Goal: Understand process/instructions: Learn about a topic

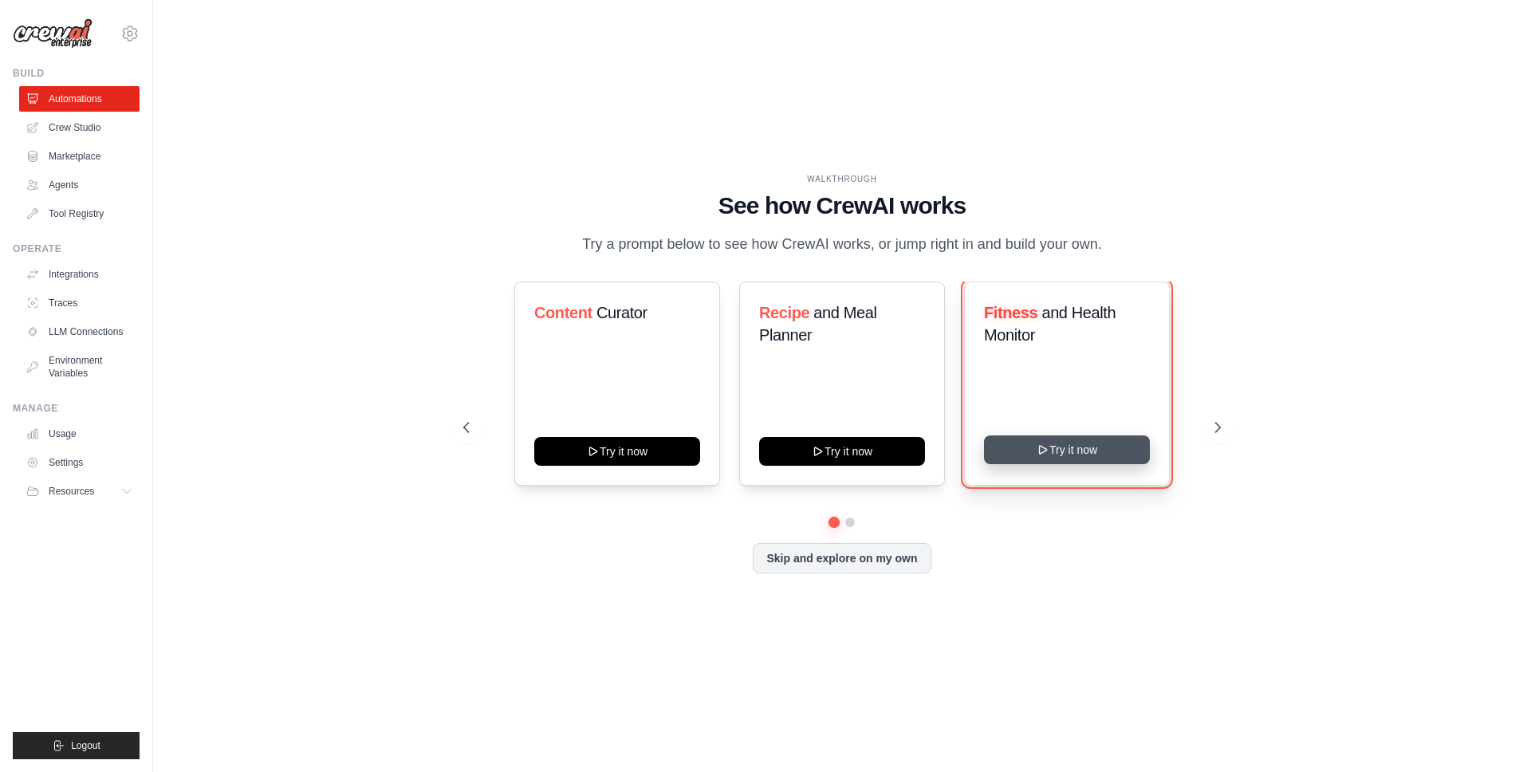
click at [1069, 447] on button "Try it now" at bounding box center [1067, 449] width 166 height 29
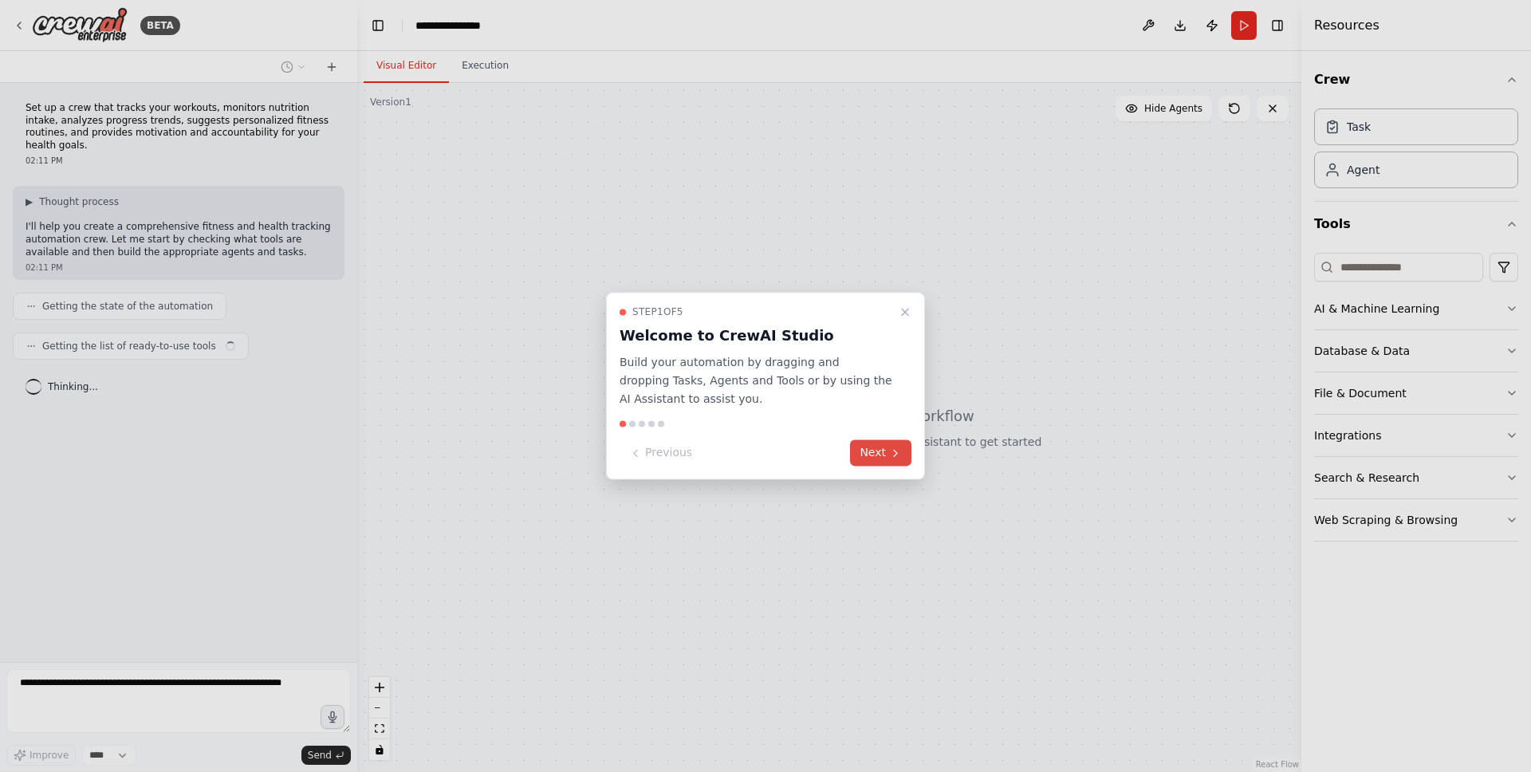
click at [872, 451] on button "Next" at bounding box center [880, 453] width 61 height 26
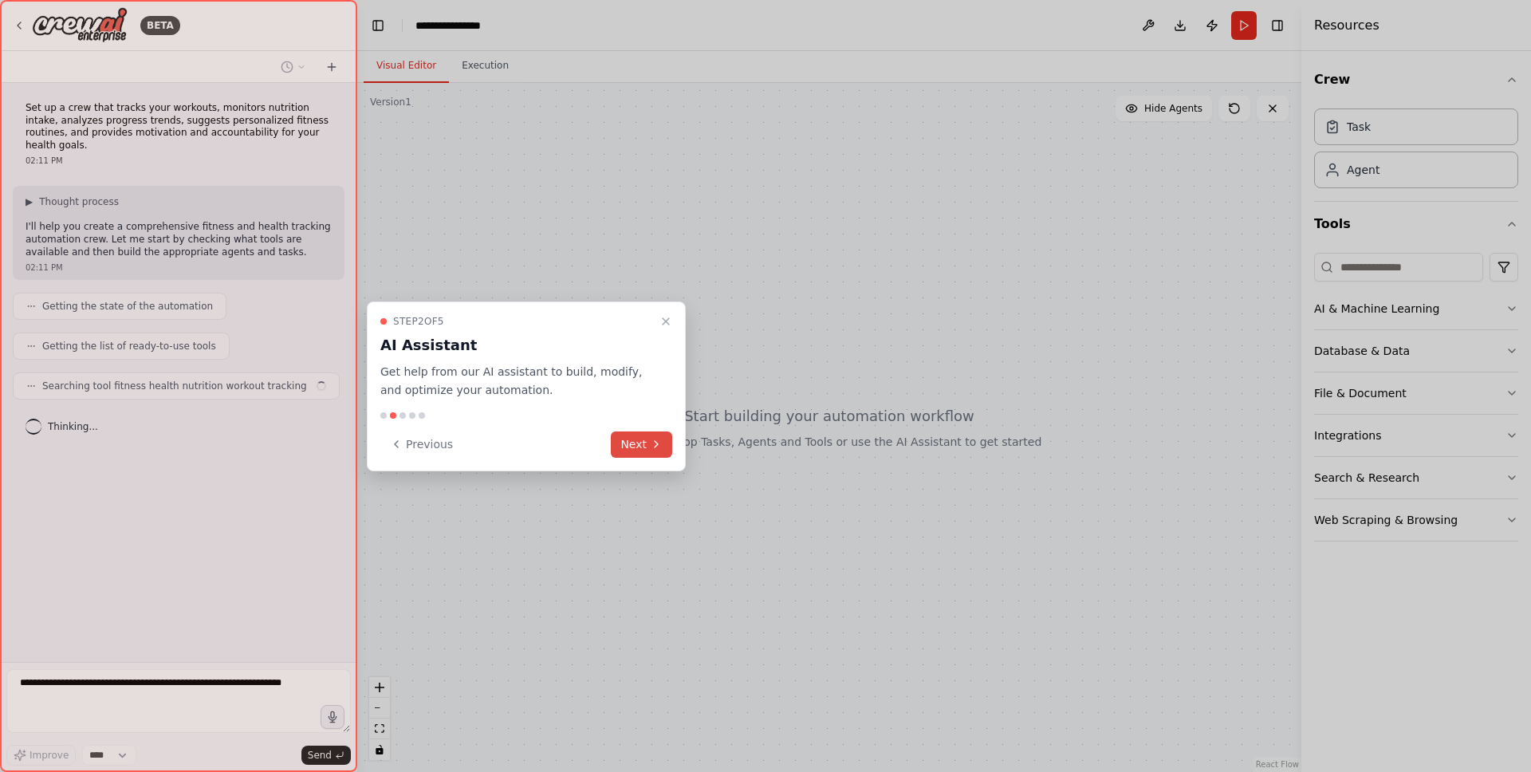
click at [652, 447] on icon at bounding box center [656, 444] width 13 height 13
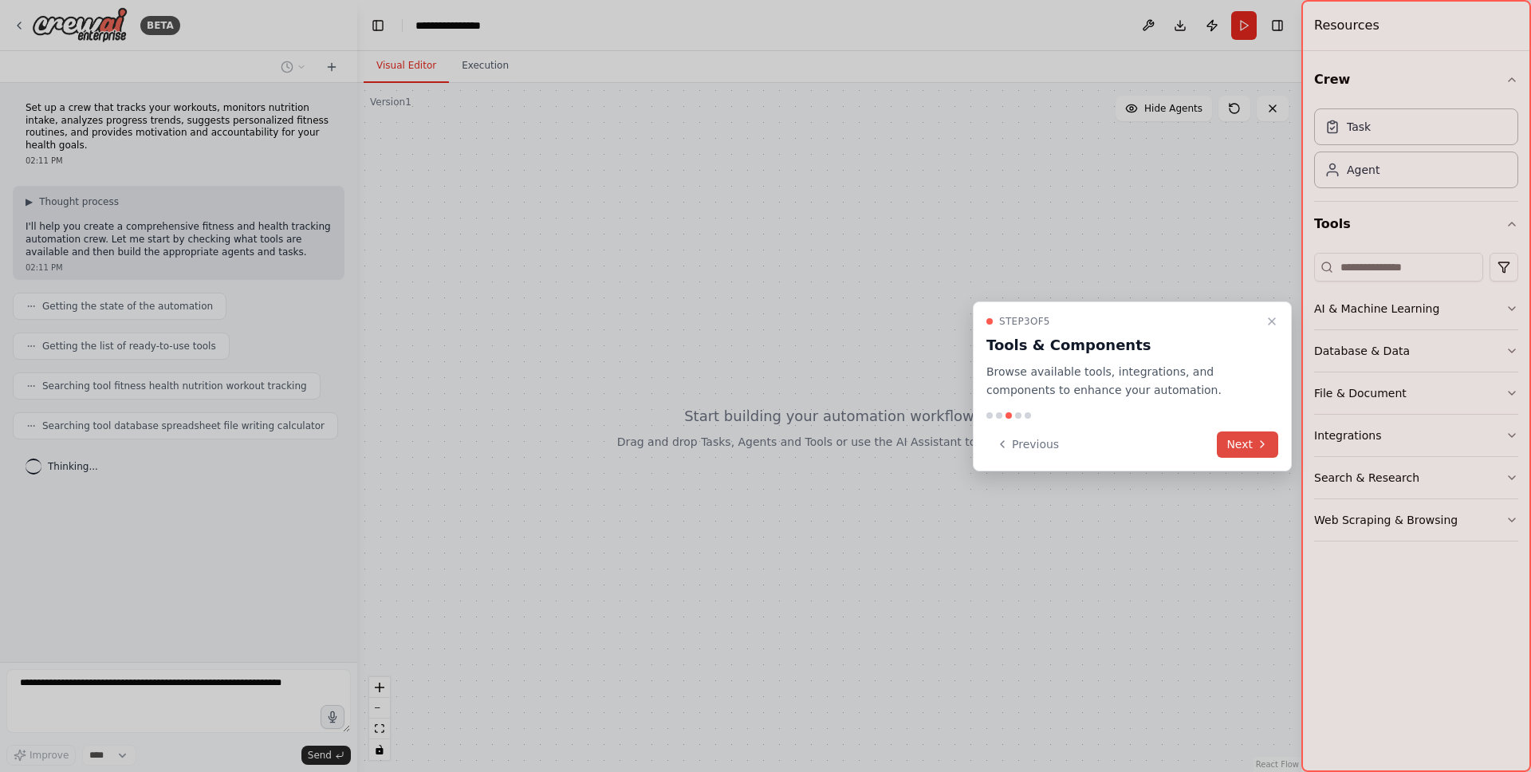
click at [1246, 446] on button "Next" at bounding box center [1247, 444] width 61 height 26
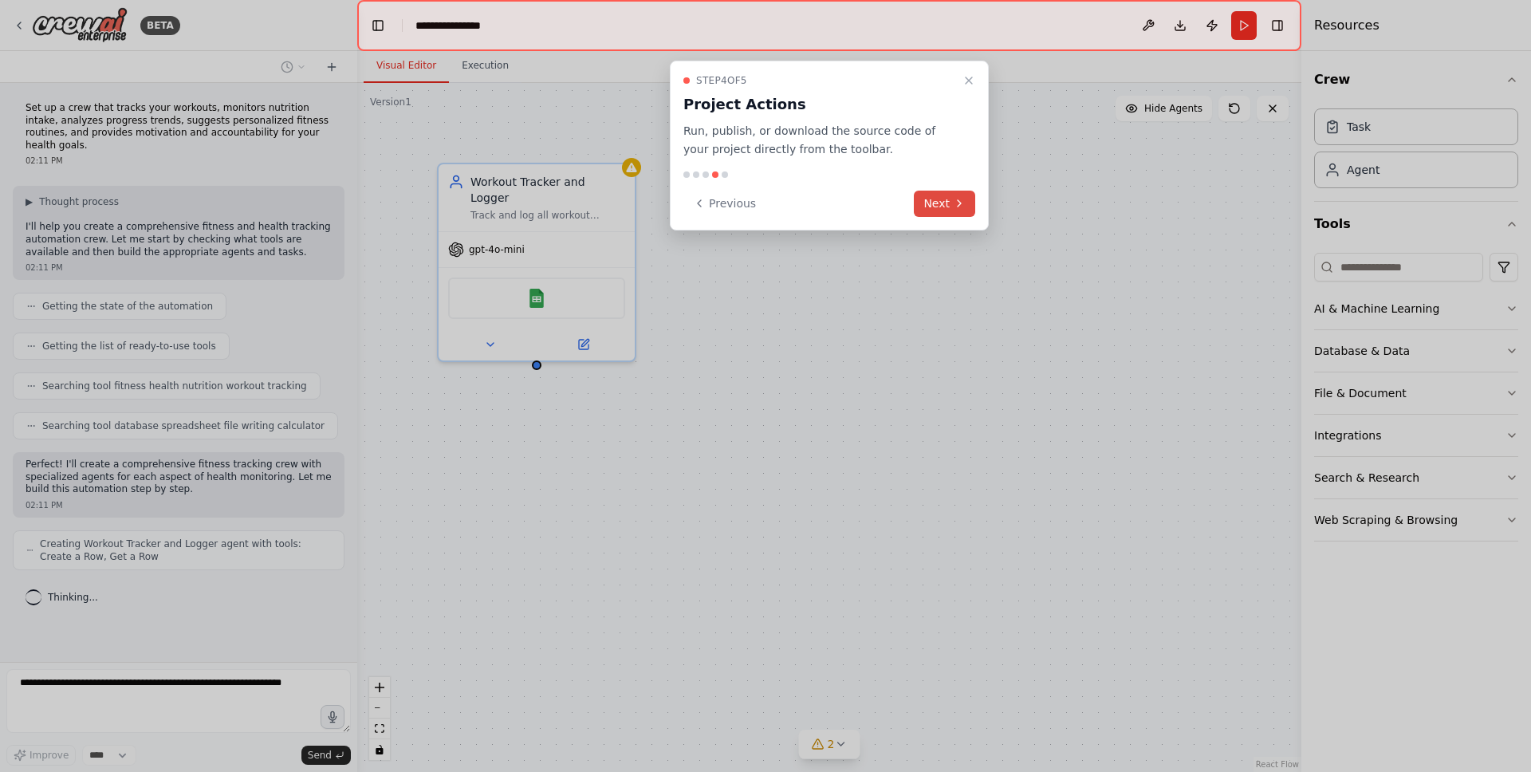
click at [940, 206] on button "Next" at bounding box center [944, 204] width 61 height 26
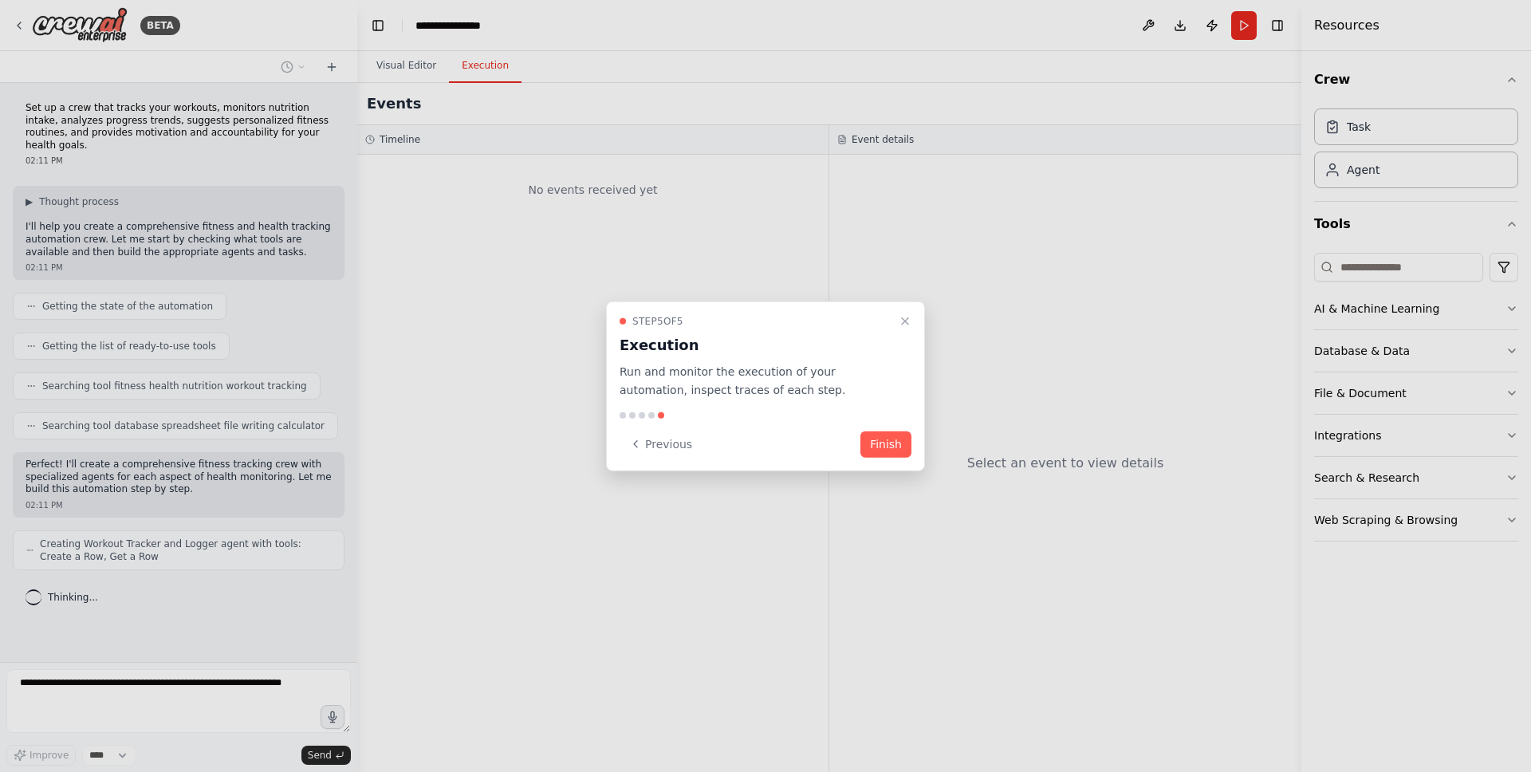
scroll to position [2, 0]
click at [888, 449] on button "Finish" at bounding box center [886, 444] width 51 height 26
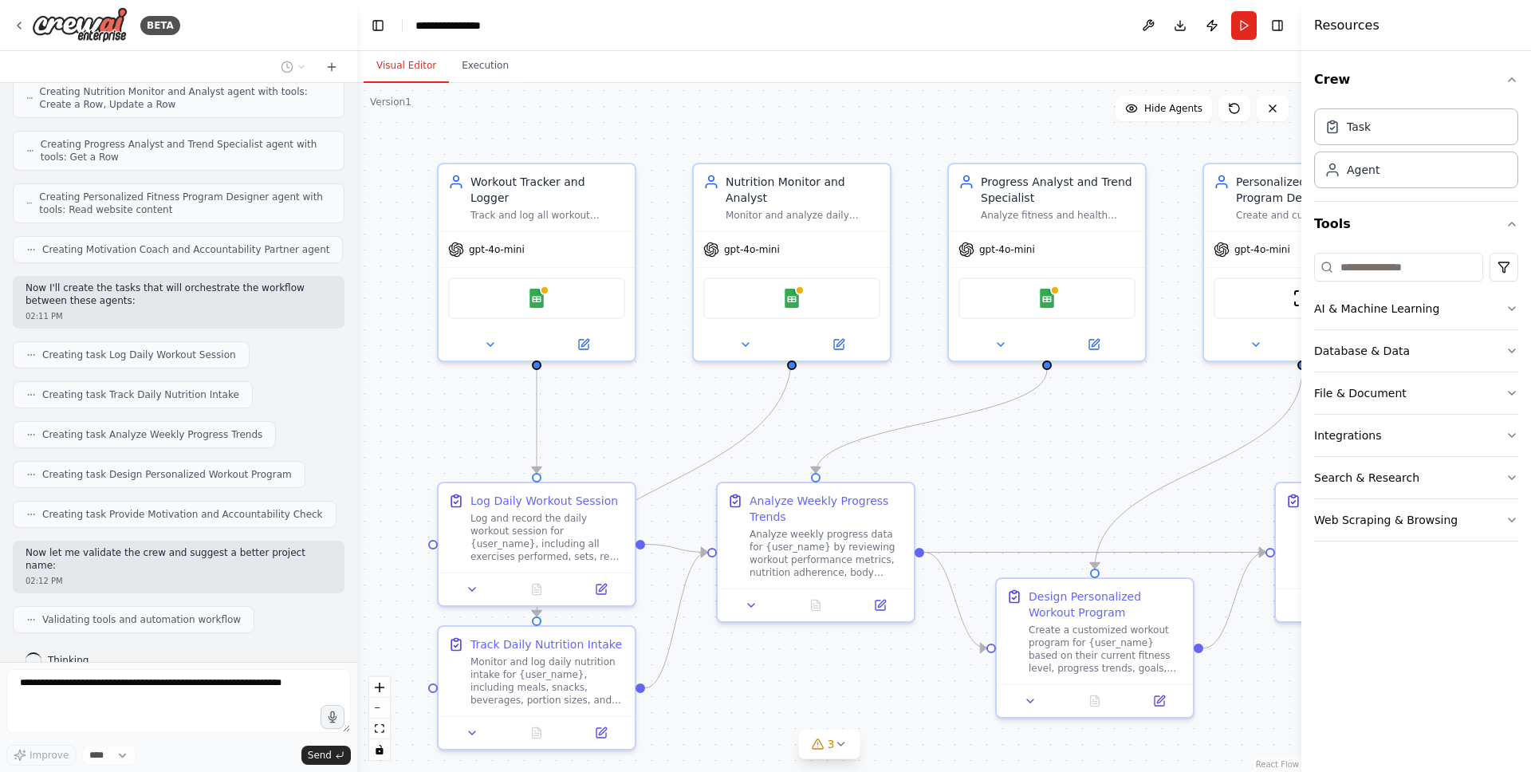
scroll to position [545, 0]
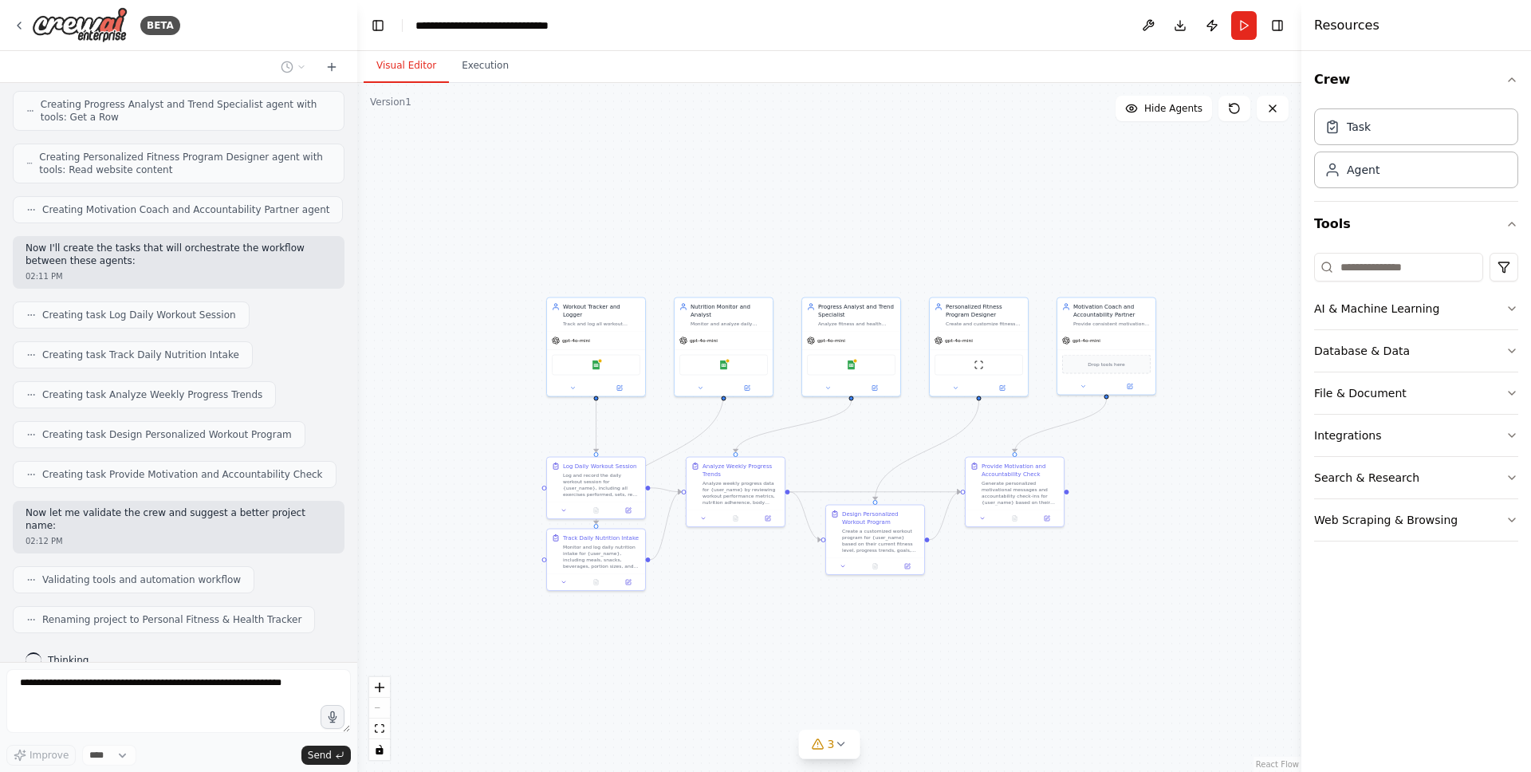
drag, startPoint x: 1046, startPoint y: 459, endPoint x: 908, endPoint y: 432, distance: 139.7
click at [908, 432] on div ".deletable-edge-delete-btn { width: 20px; height: 20px; border: 0px solid #ffff…" at bounding box center [829, 427] width 944 height 689
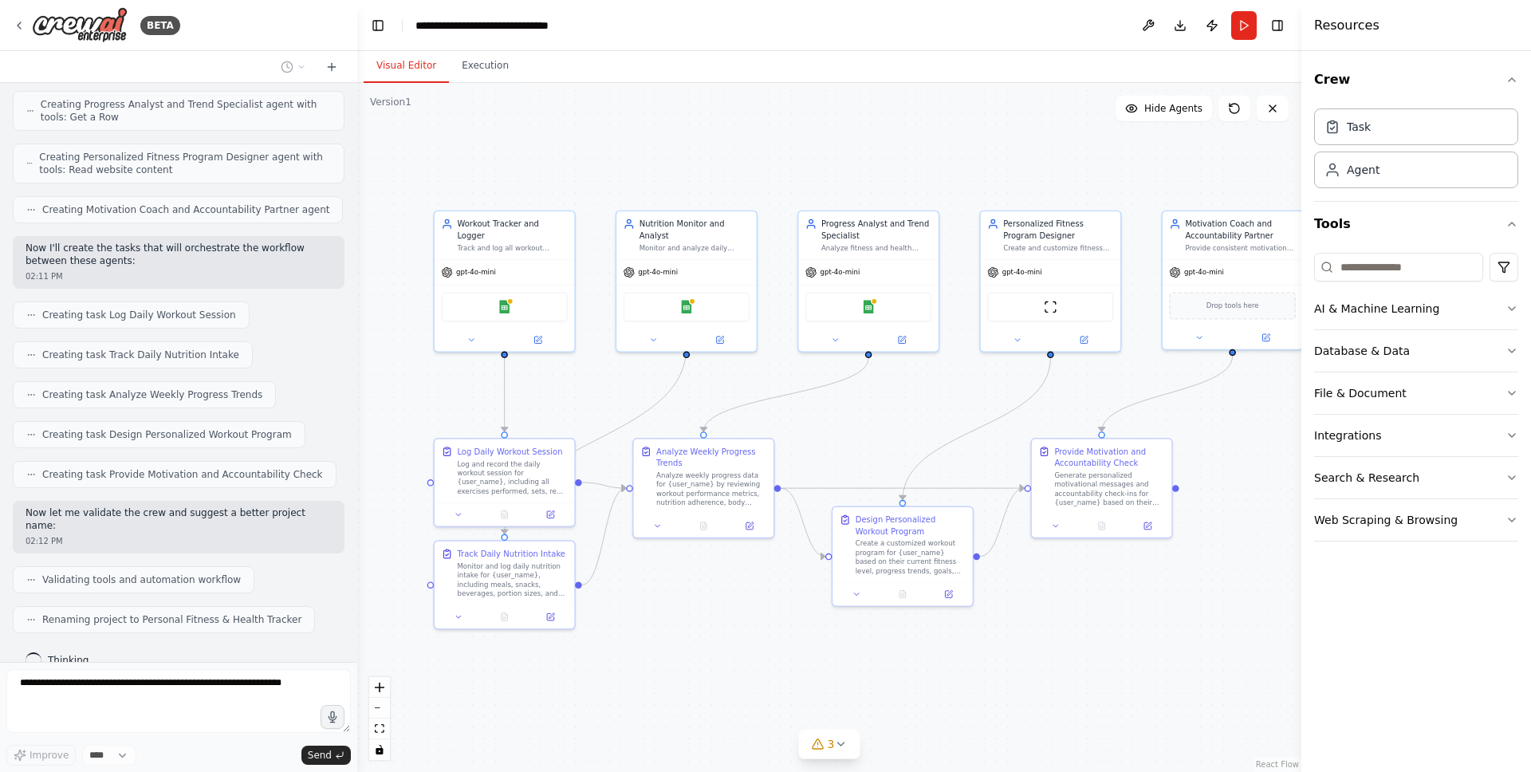
drag, startPoint x: 866, startPoint y: 446, endPoint x: 910, endPoint y: 427, distance: 47.5
click at [910, 427] on div ".deletable-edge-delete-btn { width: 20px; height: 20px; border: 0px solid #ffff…" at bounding box center [829, 427] width 944 height 689
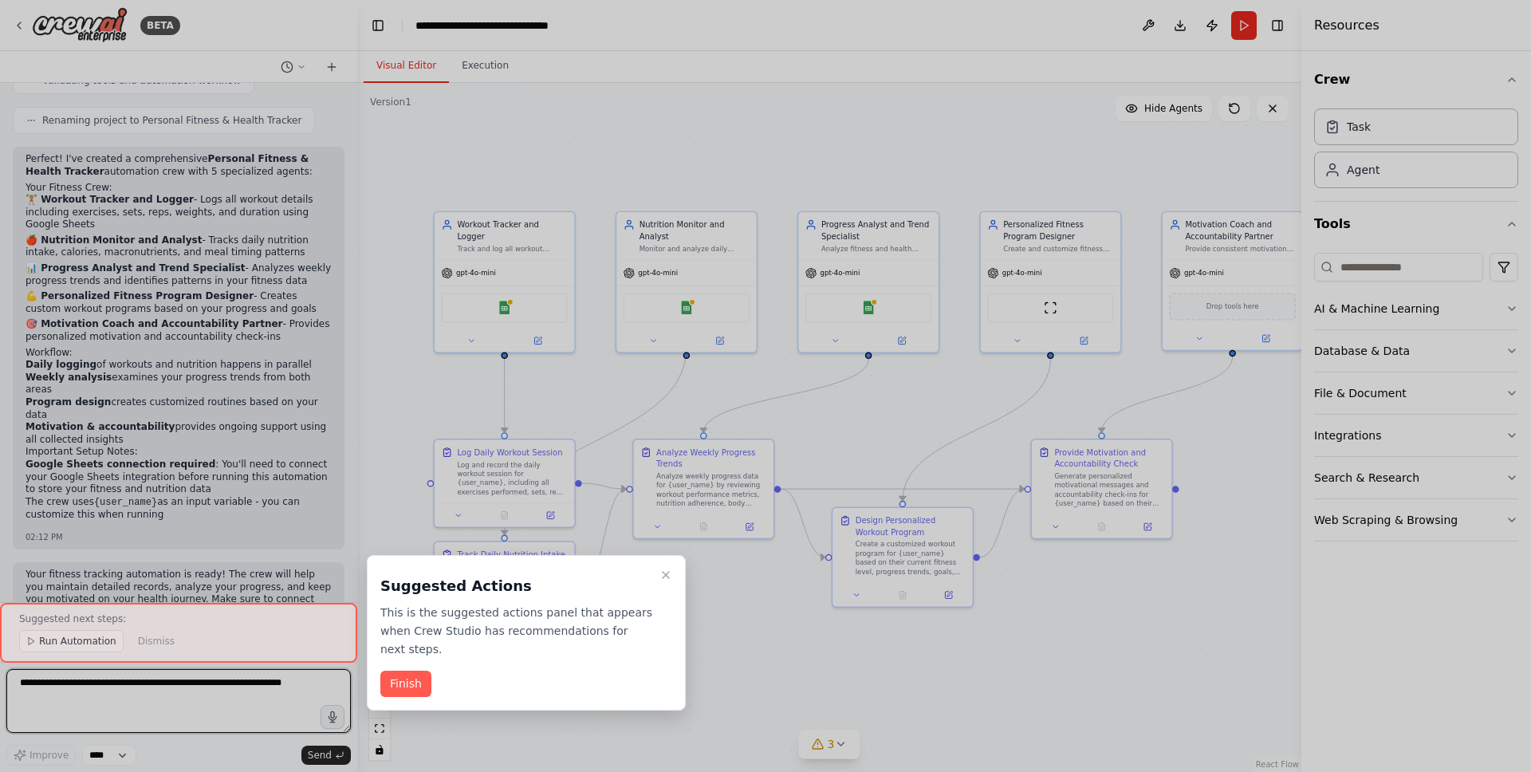
scroll to position [1057, 0]
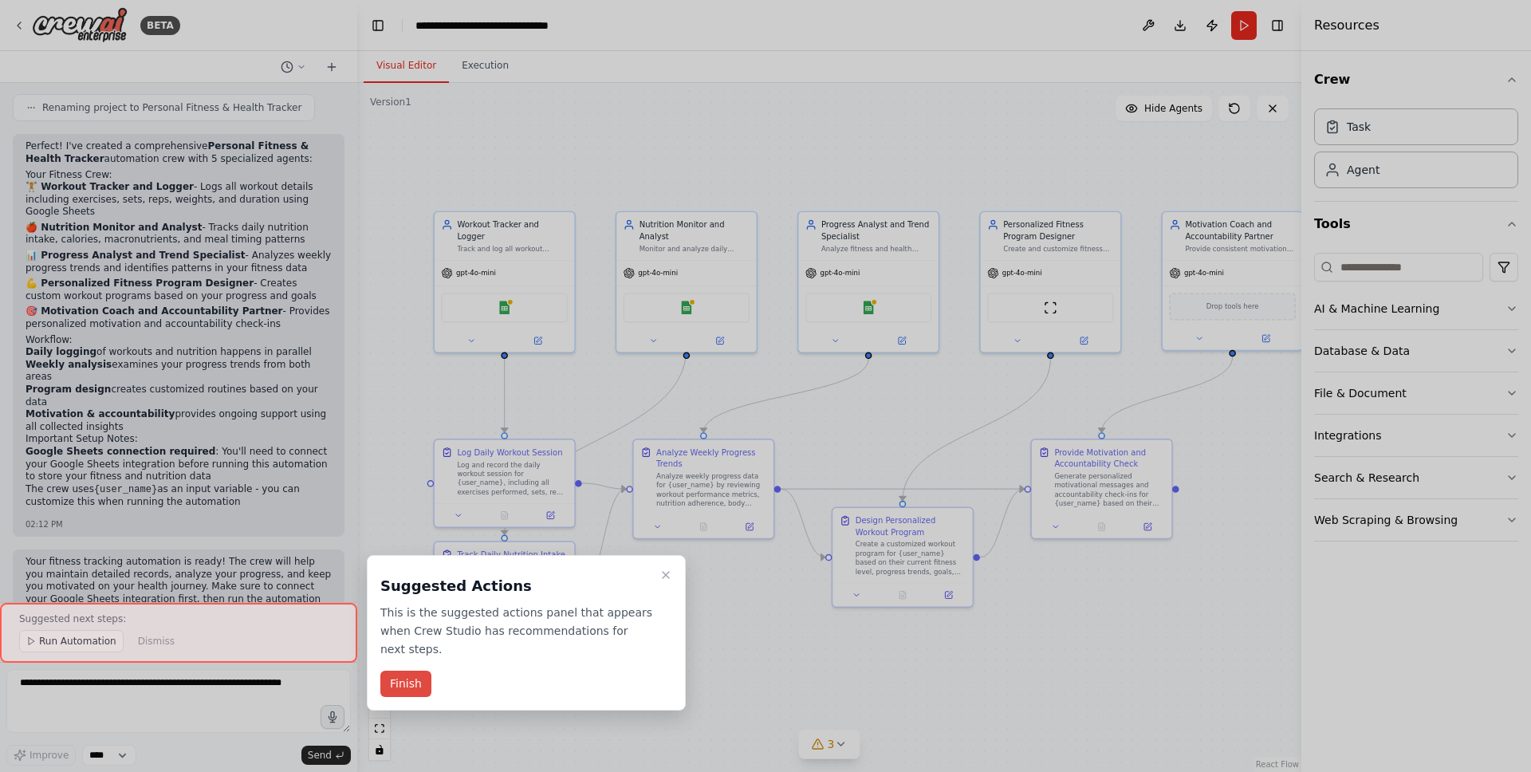
click at [412, 689] on button "Finish" at bounding box center [405, 684] width 51 height 26
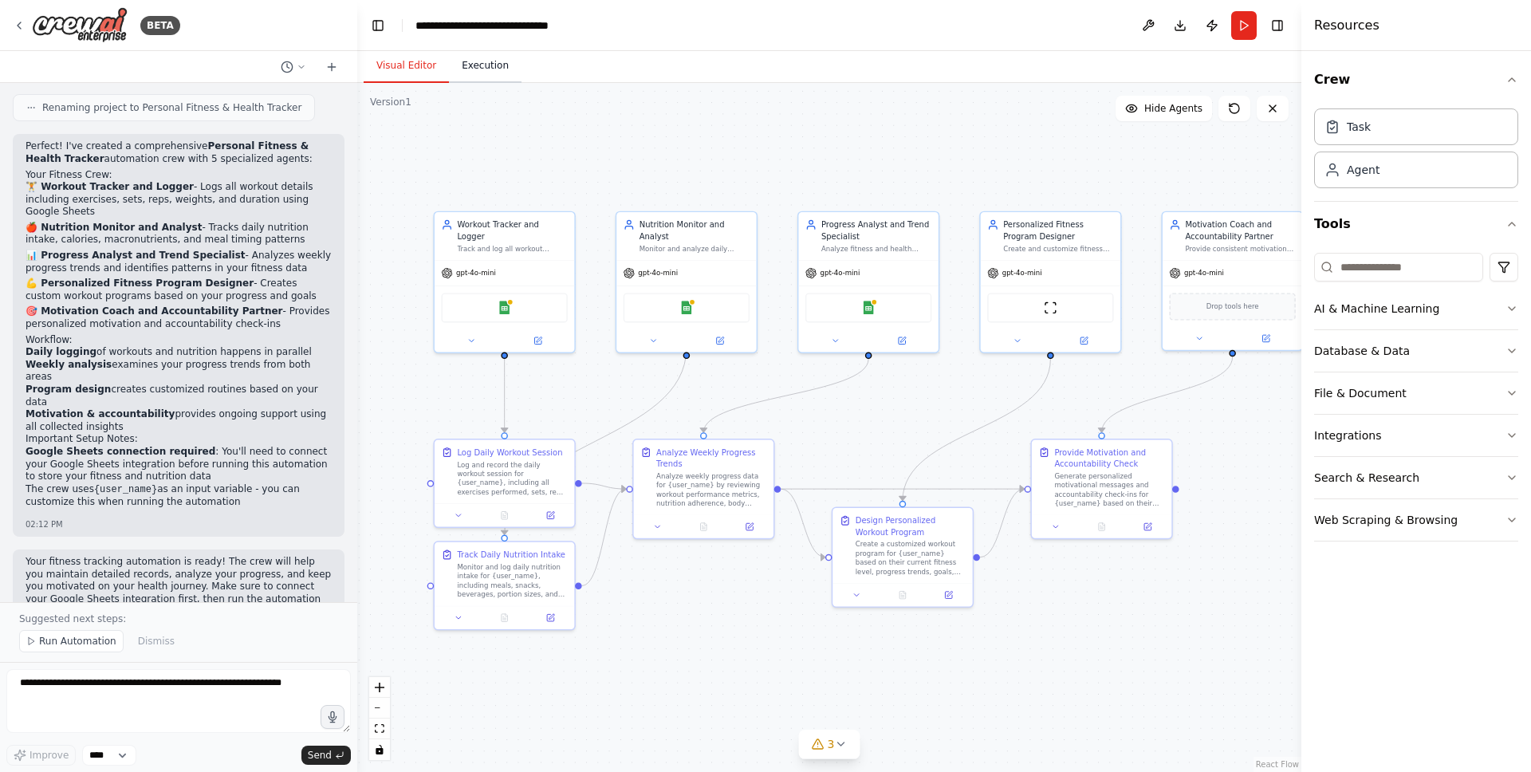
click at [494, 68] on button "Execution" at bounding box center [485, 65] width 73 height 33
click at [420, 65] on button "Visual Editor" at bounding box center [406, 65] width 85 height 33
click at [473, 334] on icon at bounding box center [471, 338] width 9 height 9
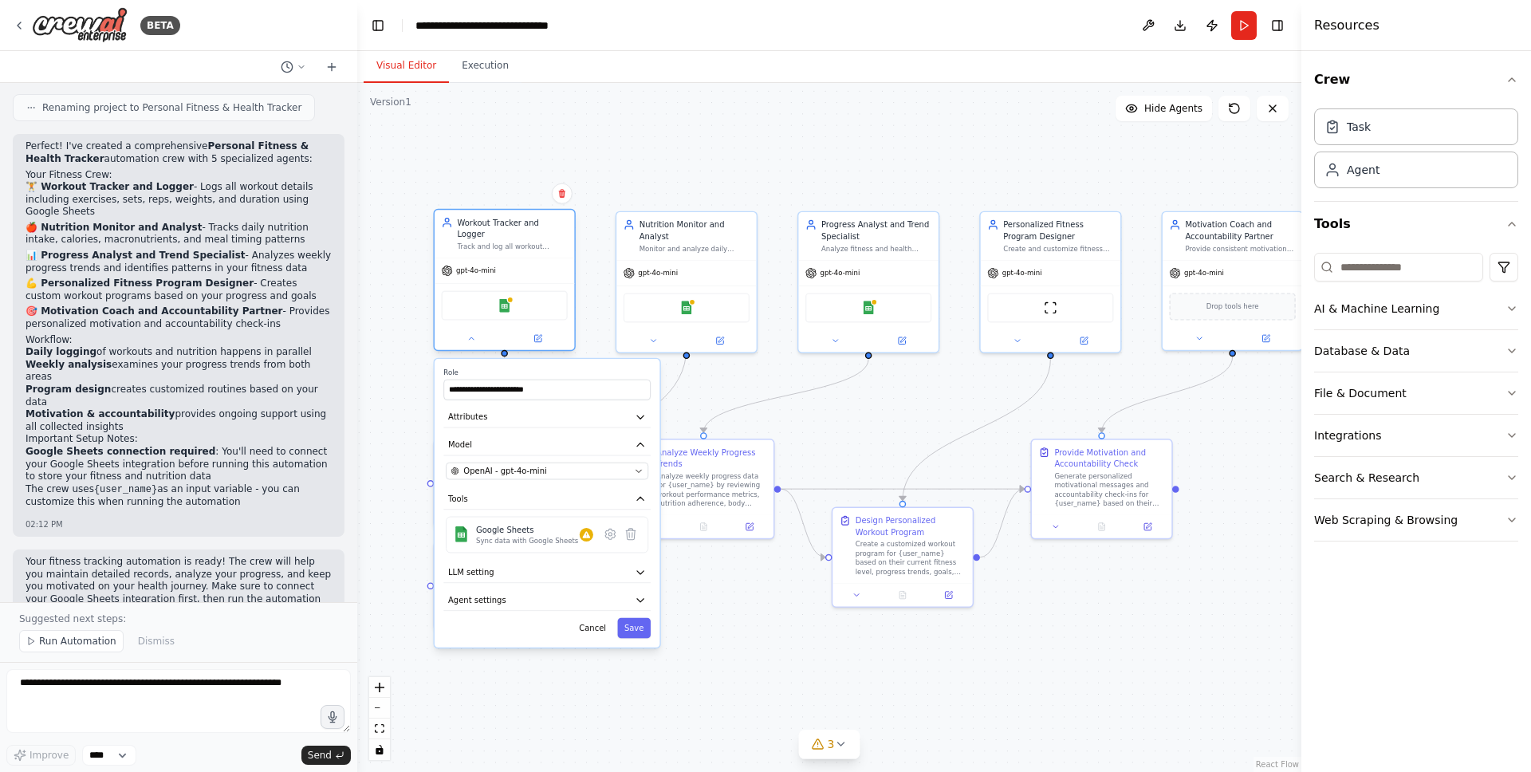
click at [518, 240] on div "Workout Tracker and Logger Track and log all workout activities for {user_name}…" at bounding box center [505, 234] width 140 height 48
click at [82, 643] on span "Run Automation" at bounding box center [77, 641] width 77 height 13
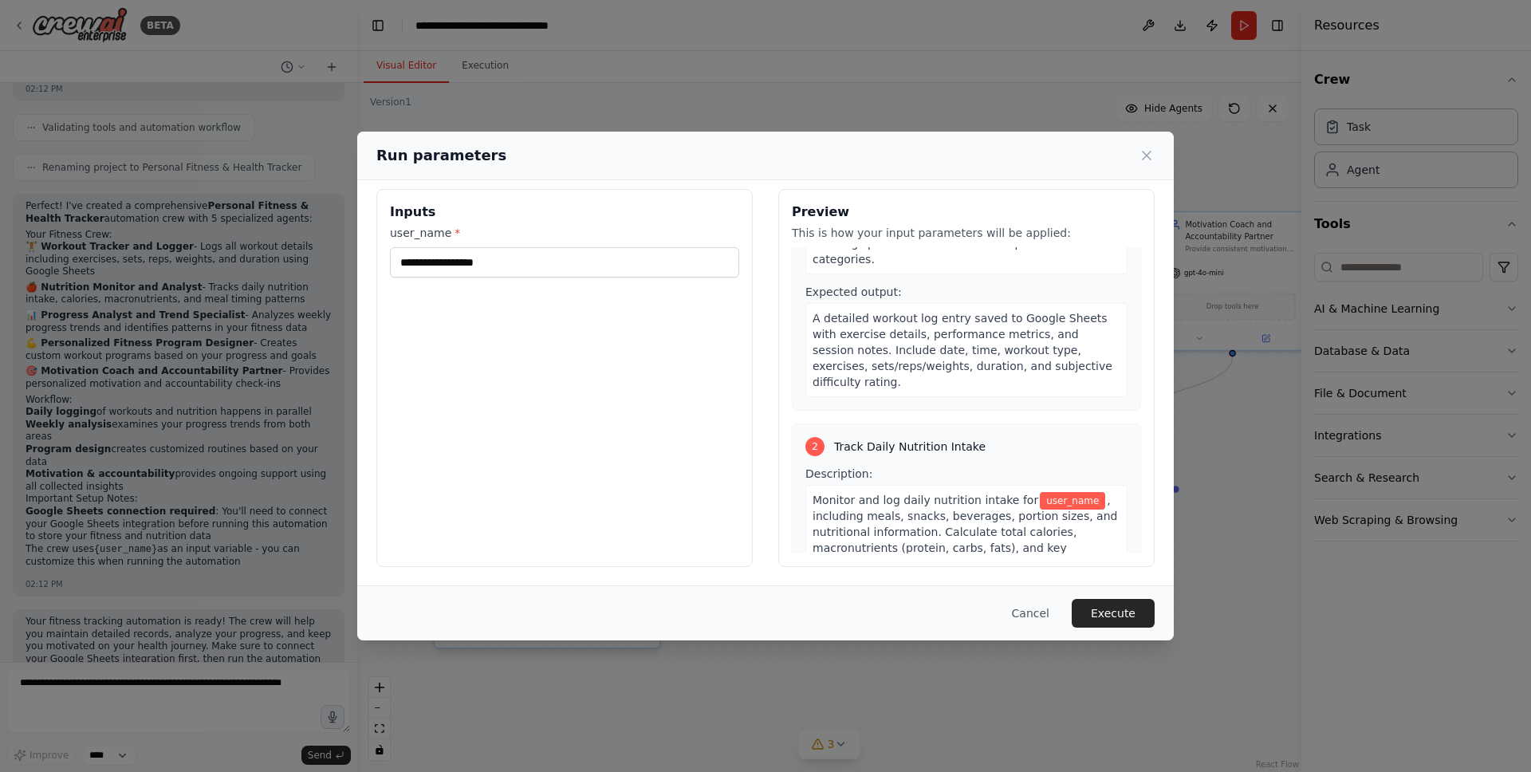
scroll to position [0, 0]
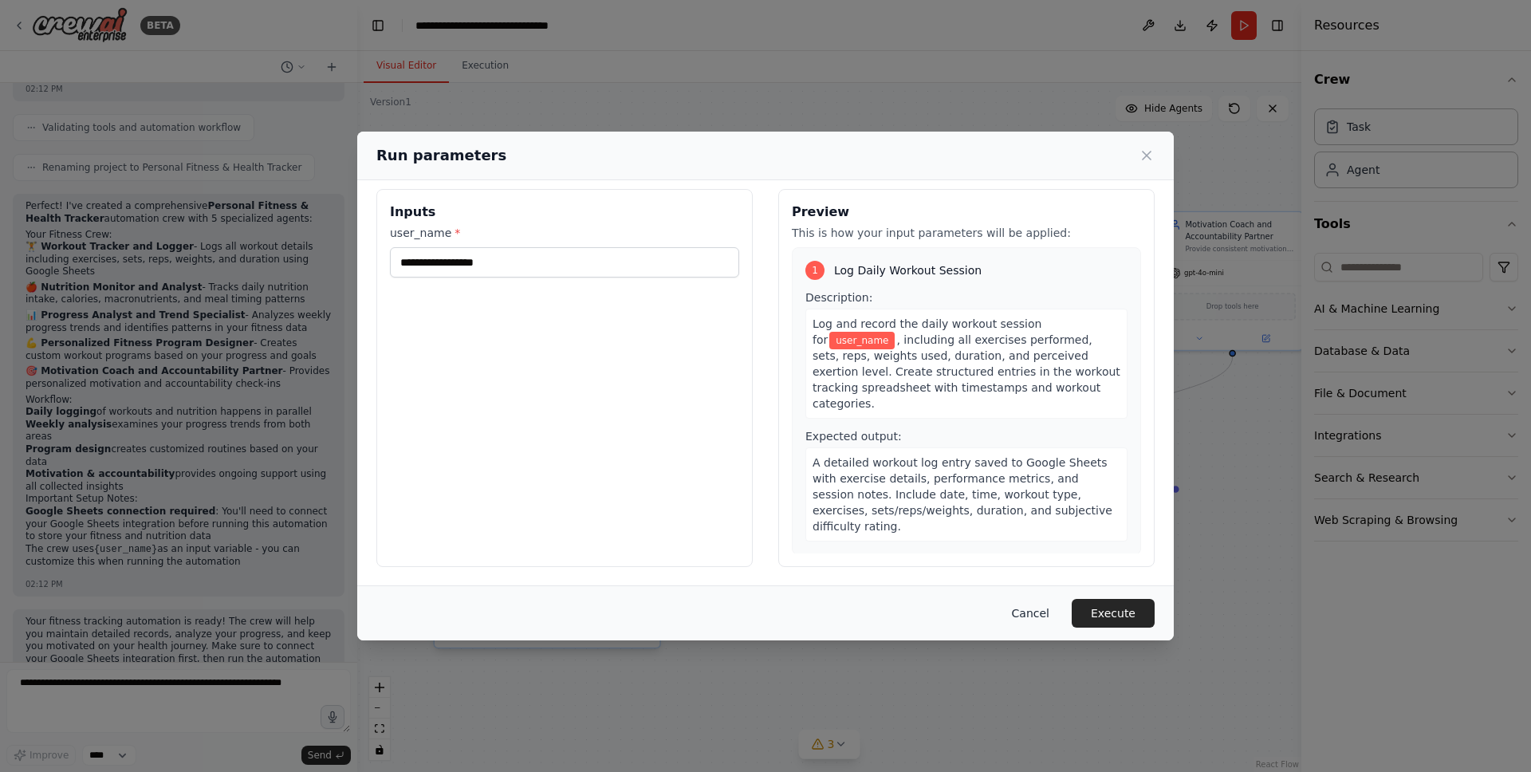
click at [1026, 615] on button "Cancel" at bounding box center [1030, 613] width 63 height 29
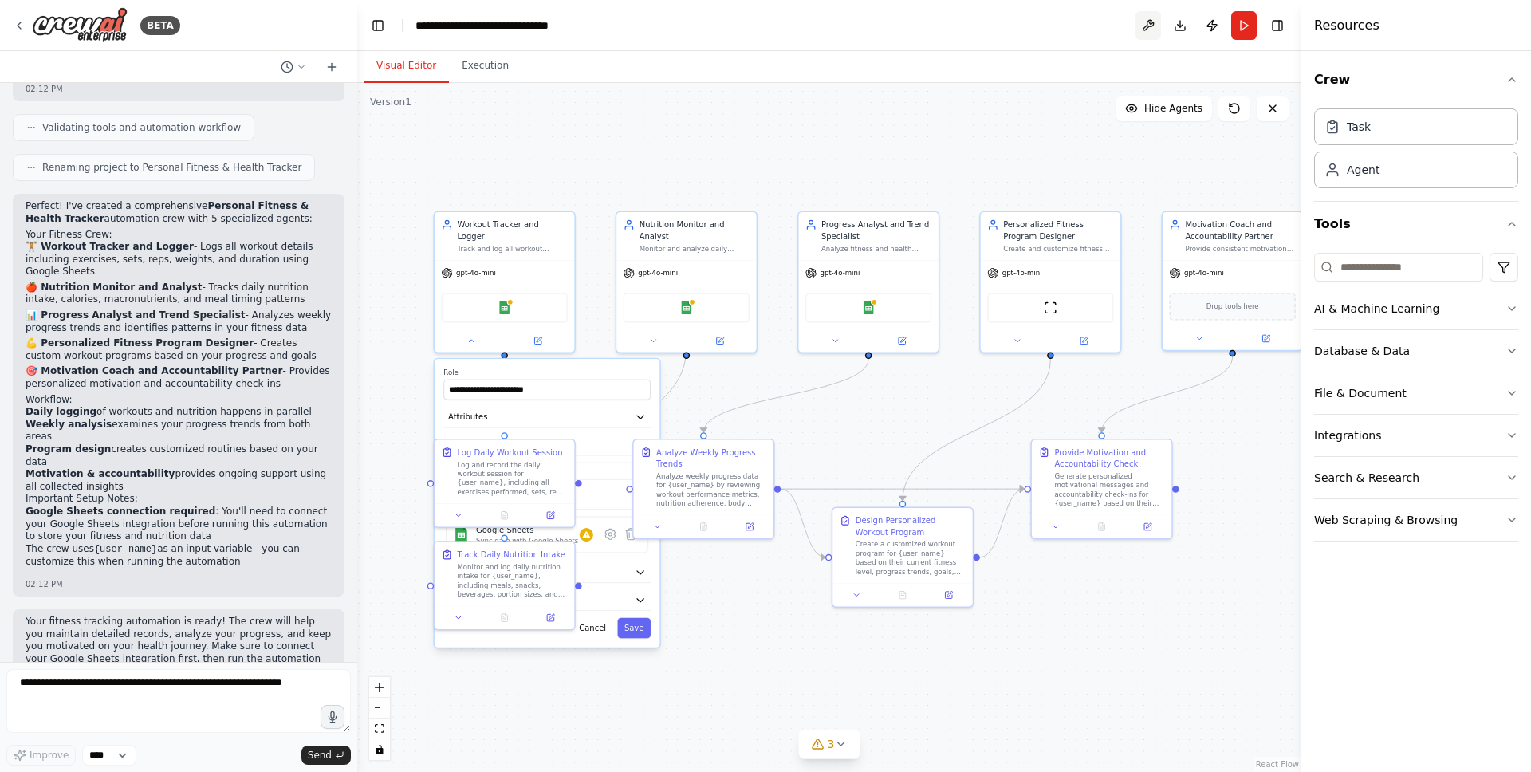
click at [1155, 17] on button at bounding box center [1149, 25] width 26 height 29
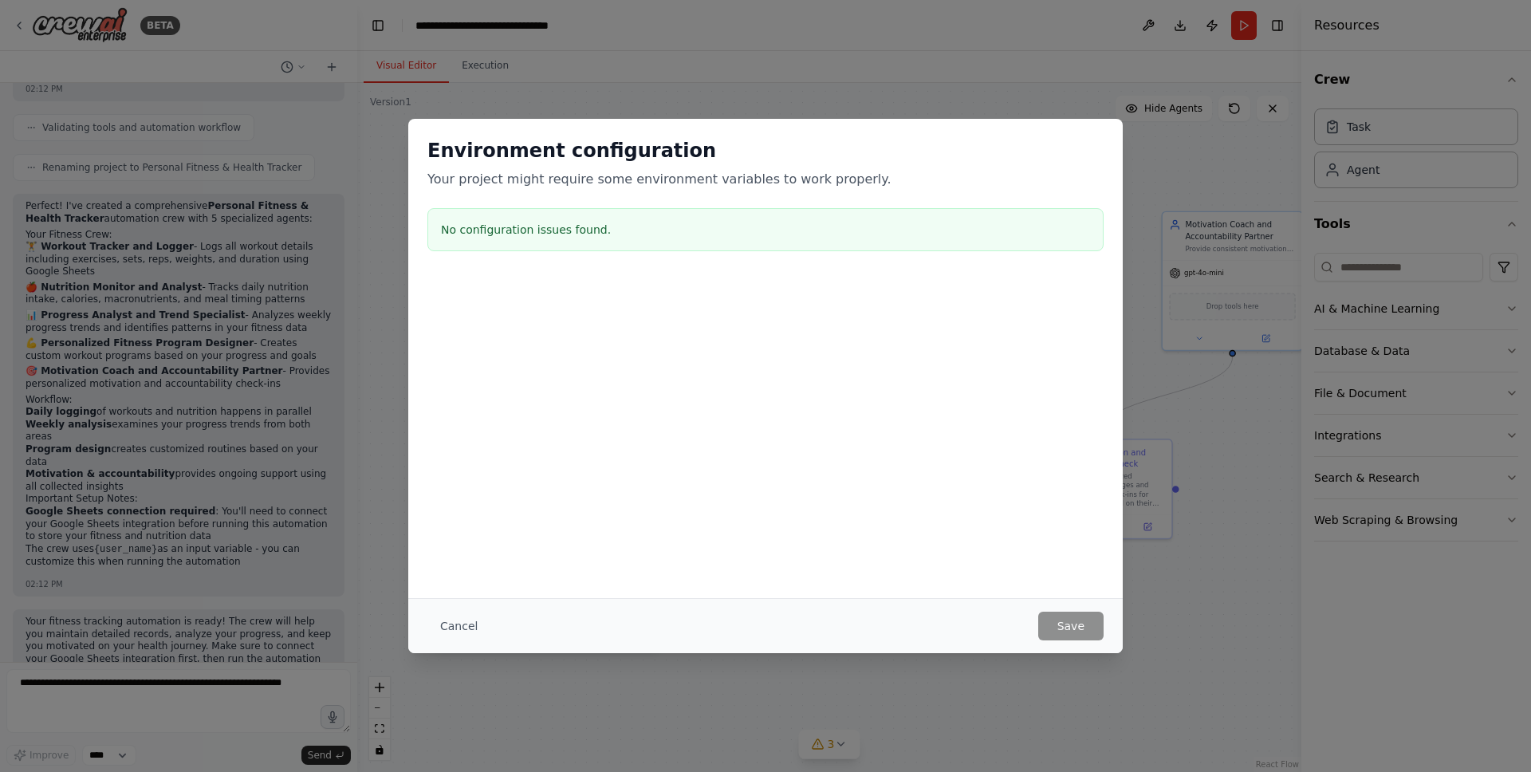
click at [1141, 149] on div "Environment configuration Your project might require some environment variables…" at bounding box center [765, 386] width 1531 height 772
click at [448, 628] on button "Cancel" at bounding box center [458, 626] width 63 height 29
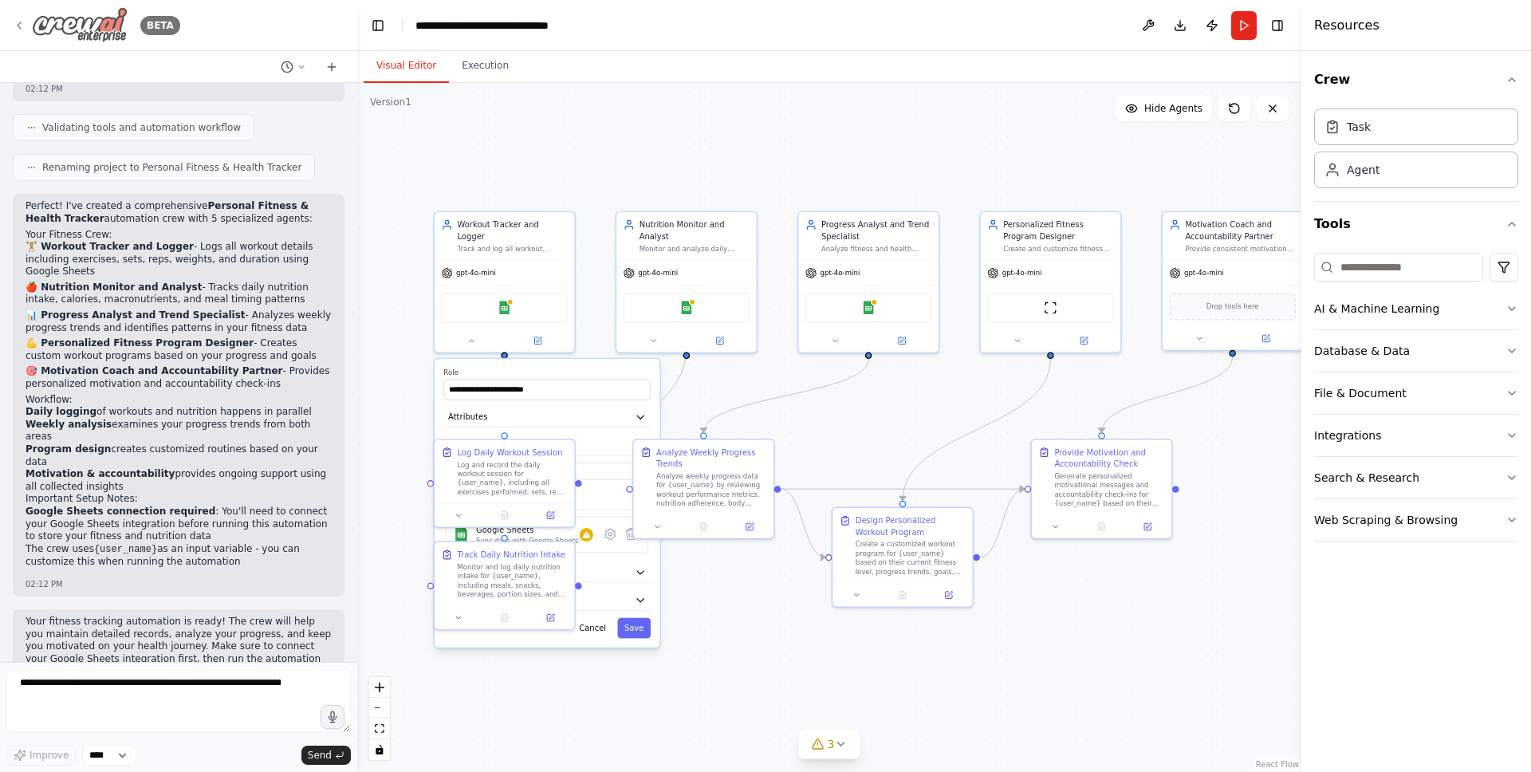
click at [22, 26] on icon at bounding box center [19, 25] width 13 height 13
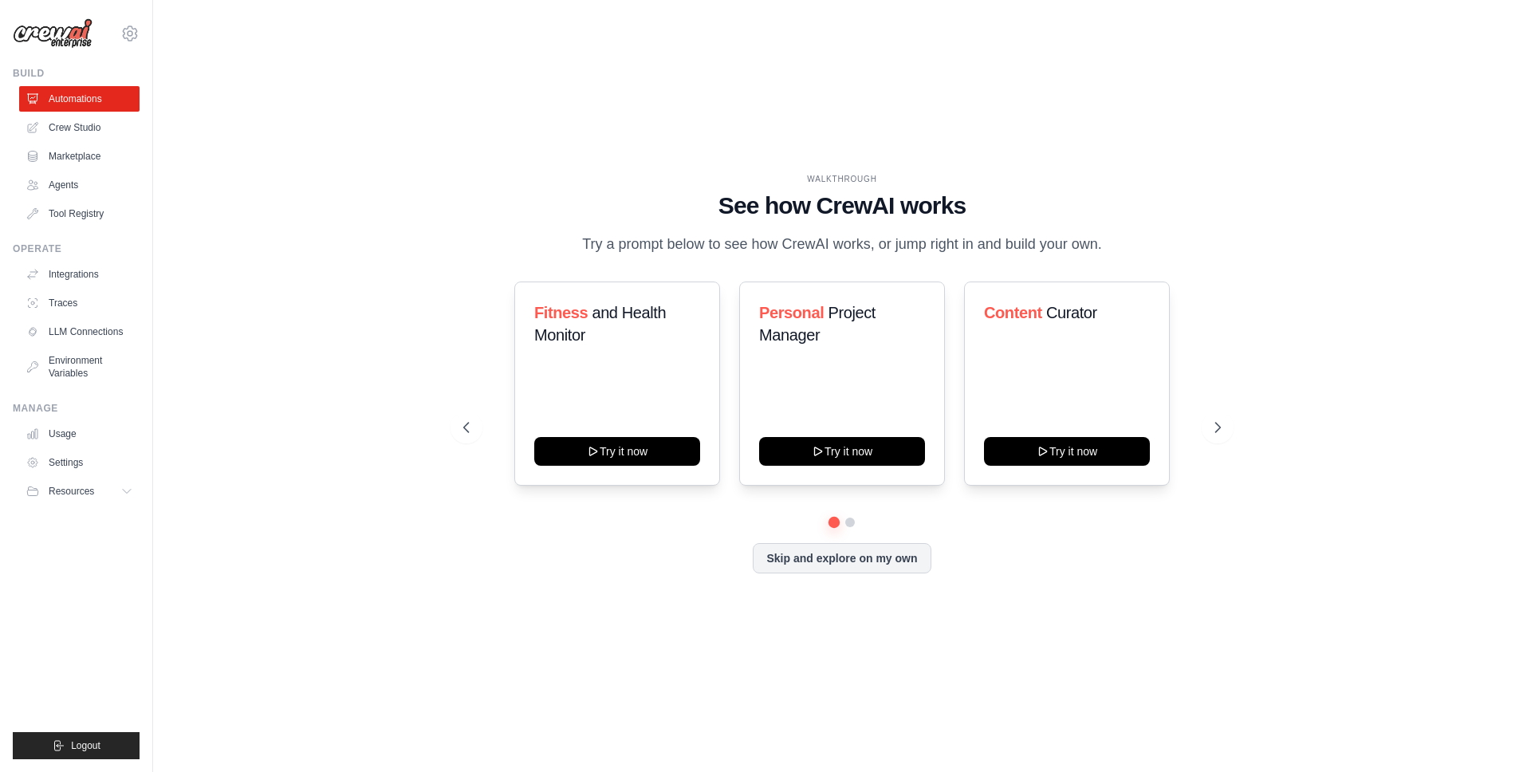
click at [821, 574] on div "WALKTHROUGH See how CrewAI works Try a prompt below to see how CrewAI works, or…" at bounding box center [842, 386] width 796 height 426
click at [821, 556] on button "Skip and explore on my own" at bounding box center [842, 557] width 178 height 30
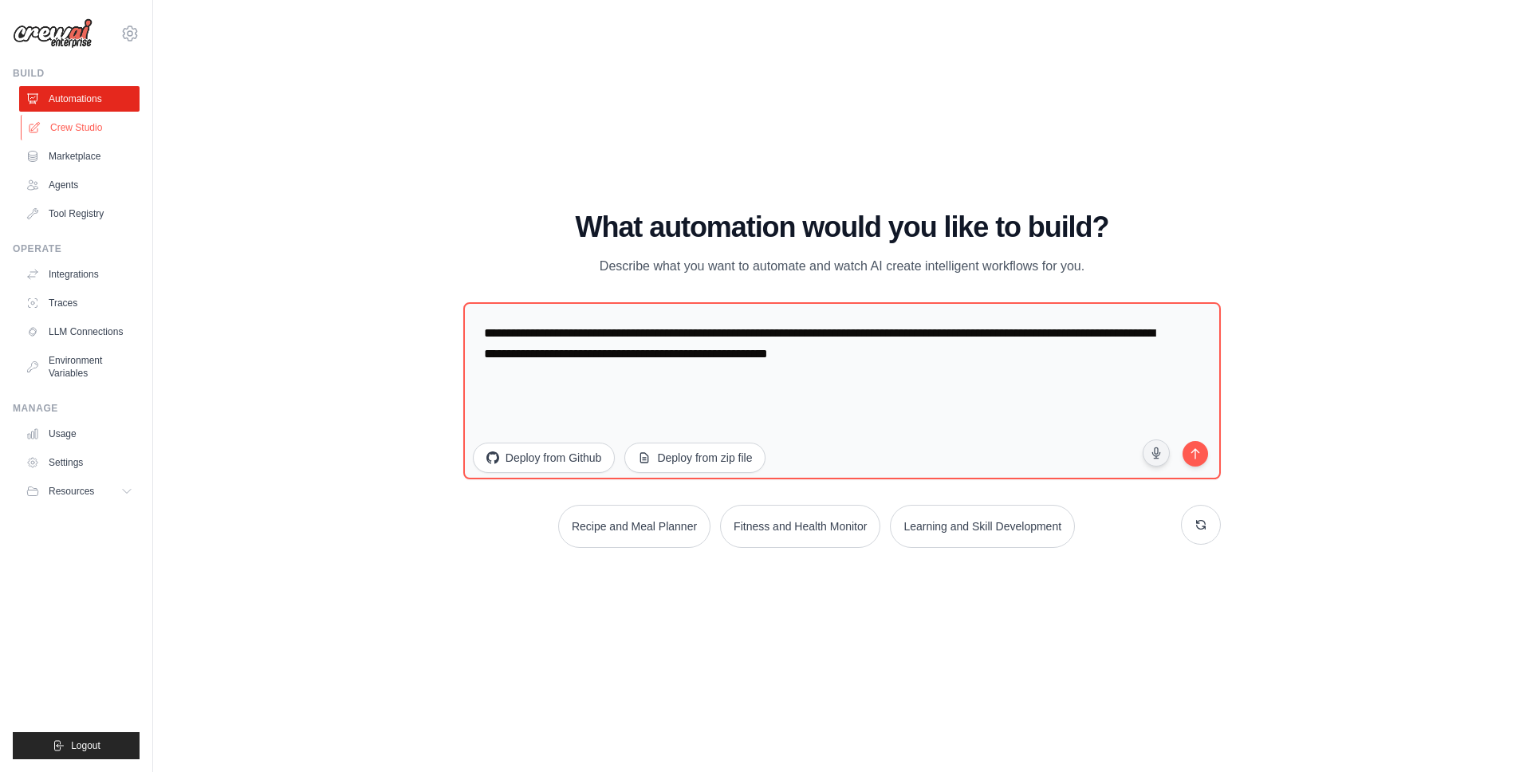
click at [57, 129] on link "Crew Studio" at bounding box center [81, 128] width 120 height 26
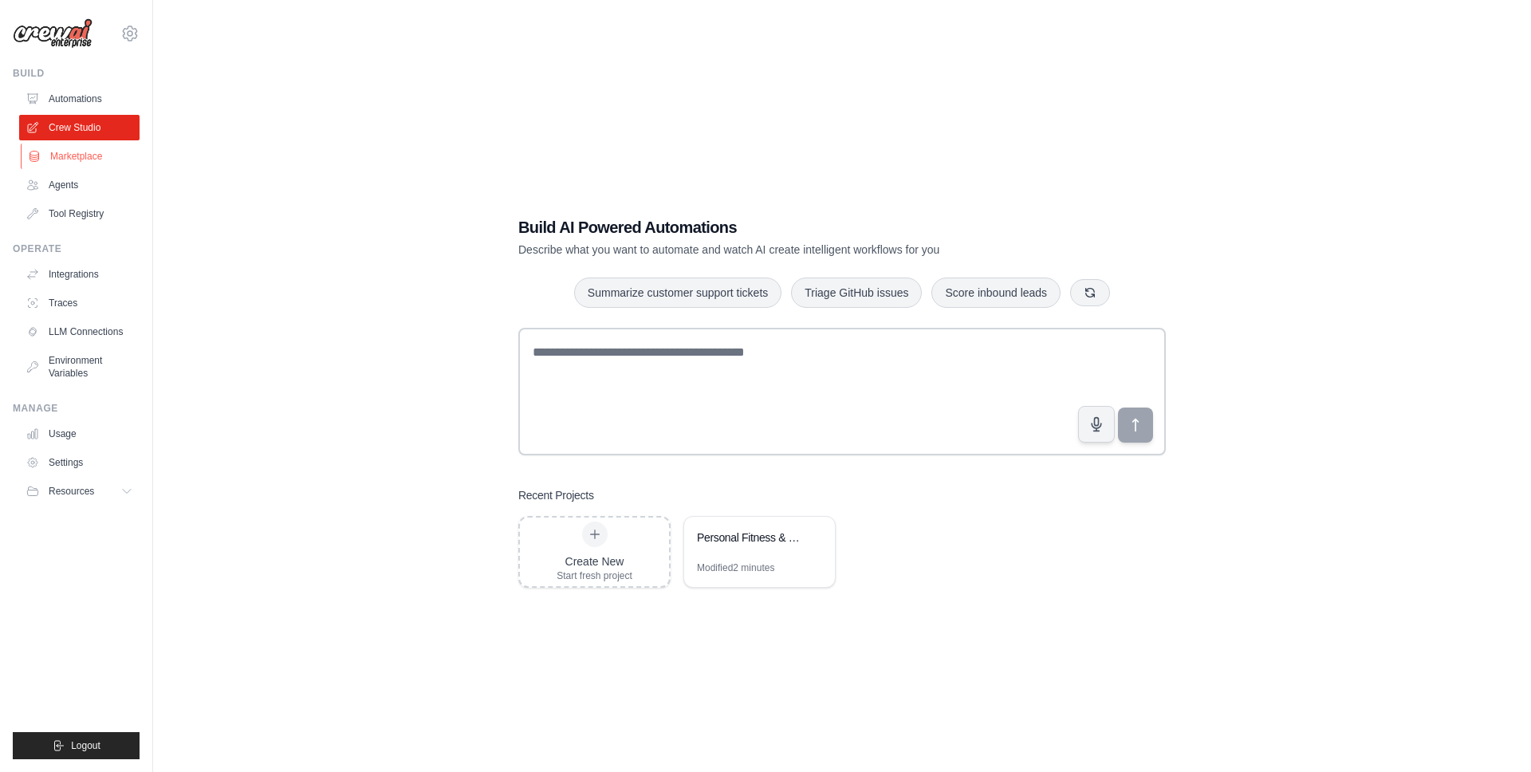
click at [68, 151] on link "Marketplace" at bounding box center [81, 157] width 120 height 26
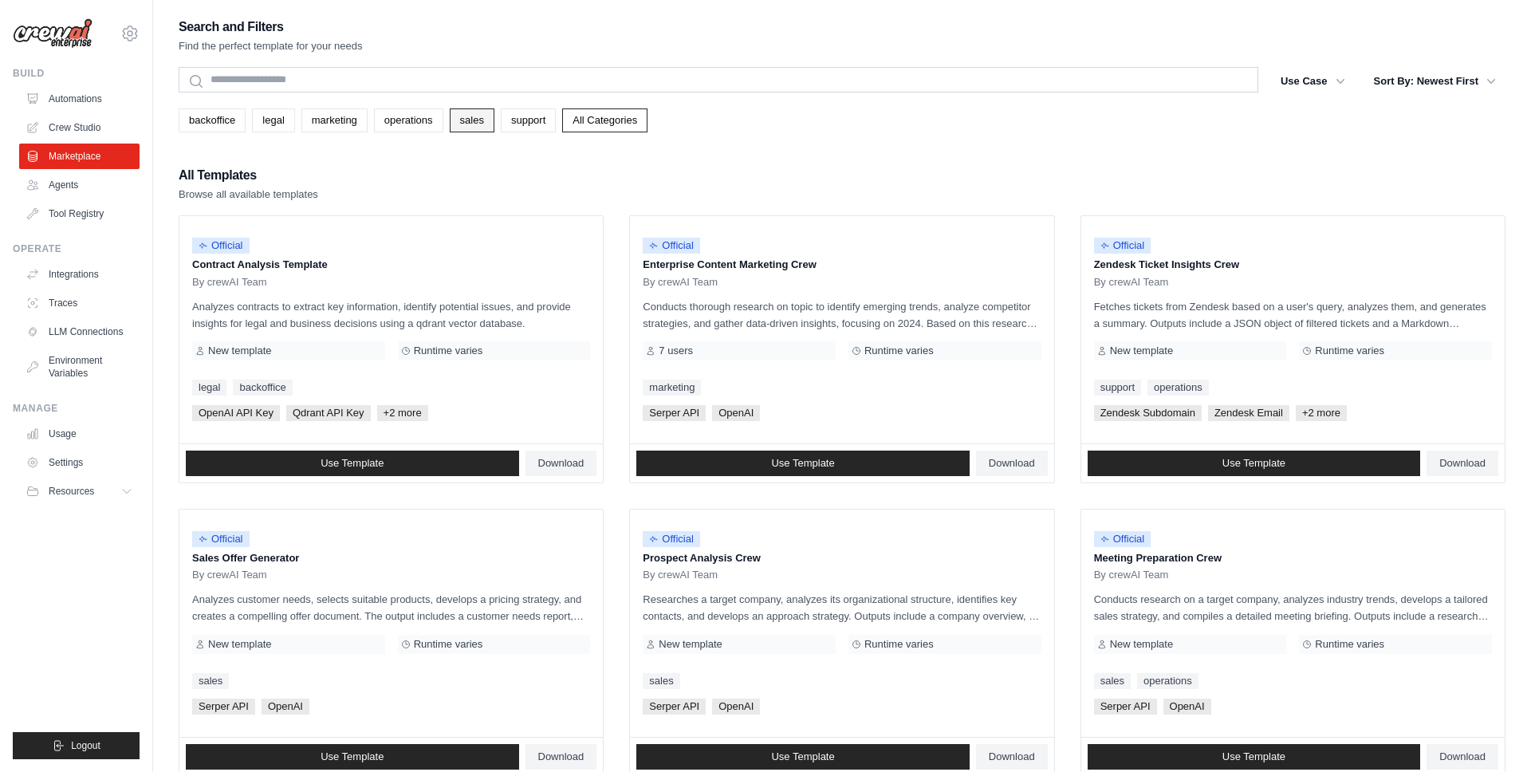
click at [474, 118] on link "sales" at bounding box center [472, 120] width 45 height 24
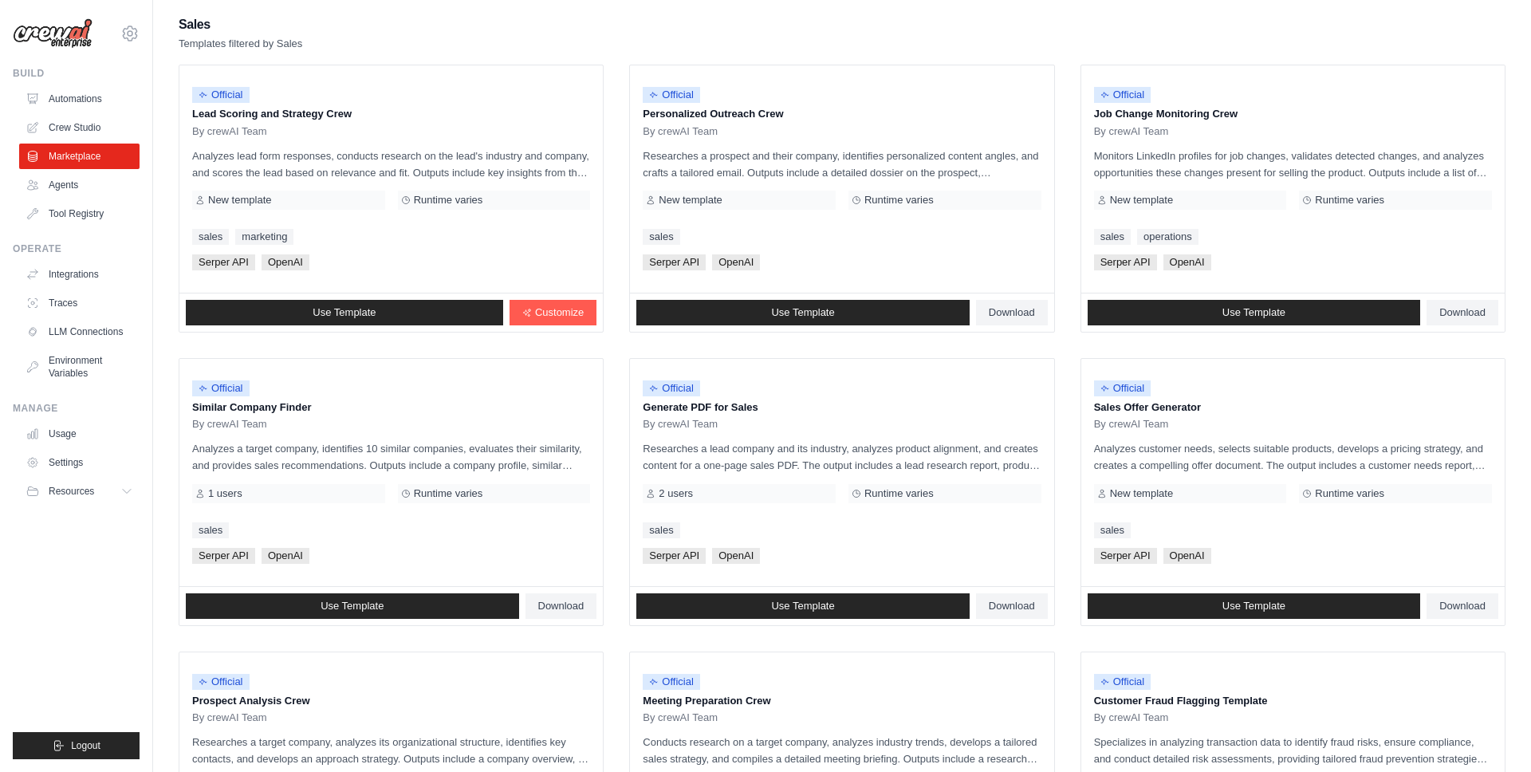
scroll to position [178, 0]
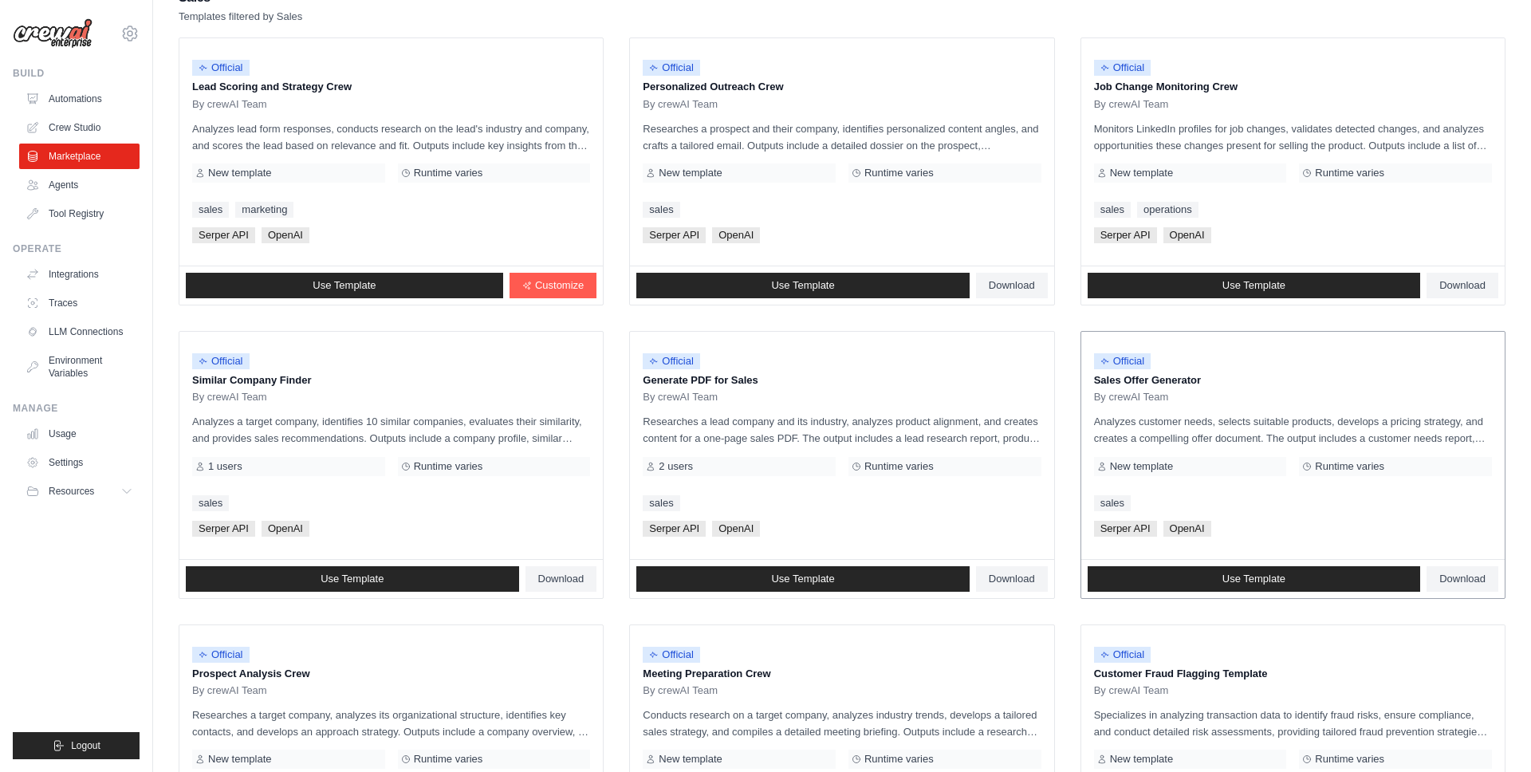
click at [1310, 433] on p "Analyzes customer needs, selects suitable products, develops a pricing strategy…" at bounding box center [1293, 429] width 398 height 33
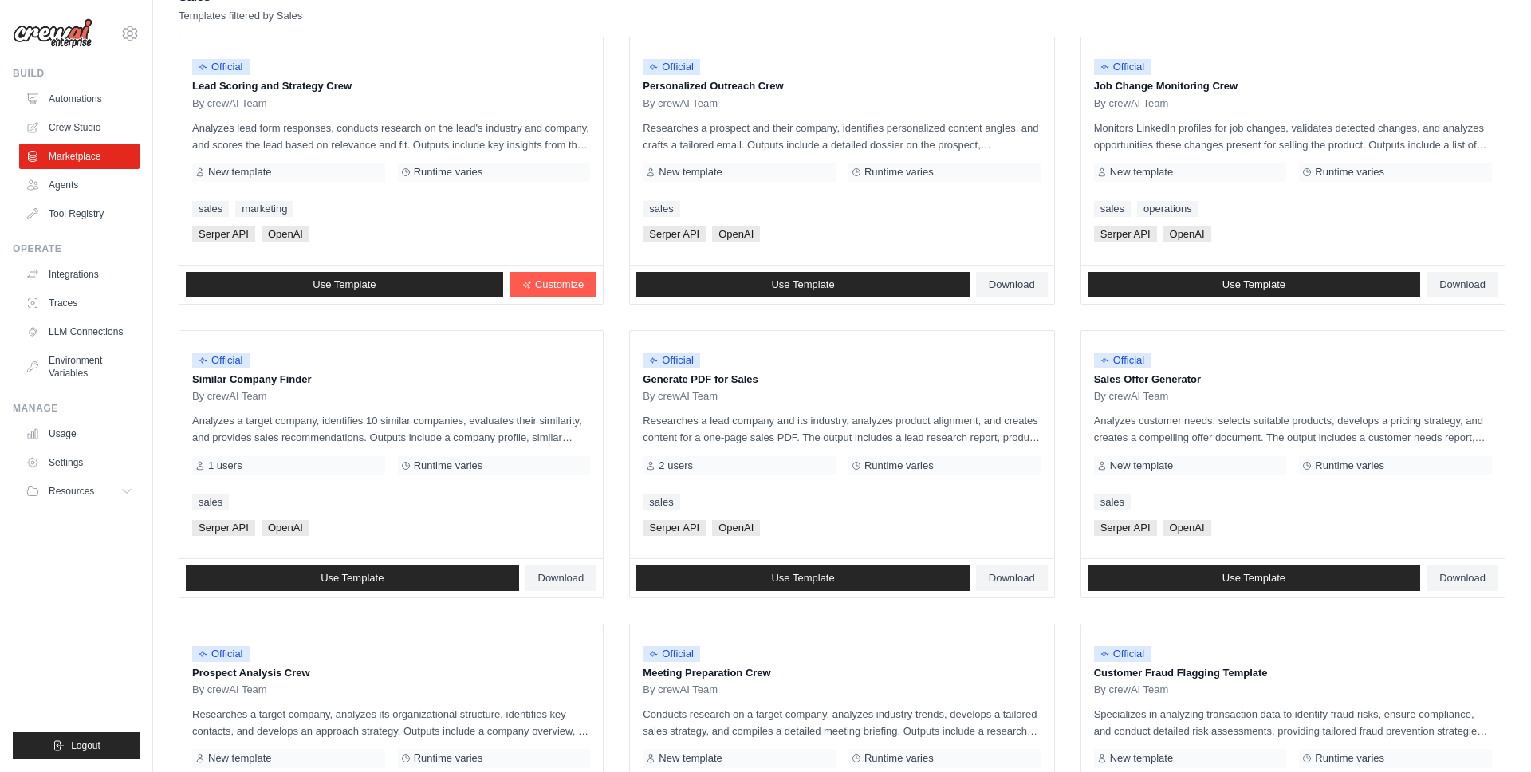
scroll to position [0, 0]
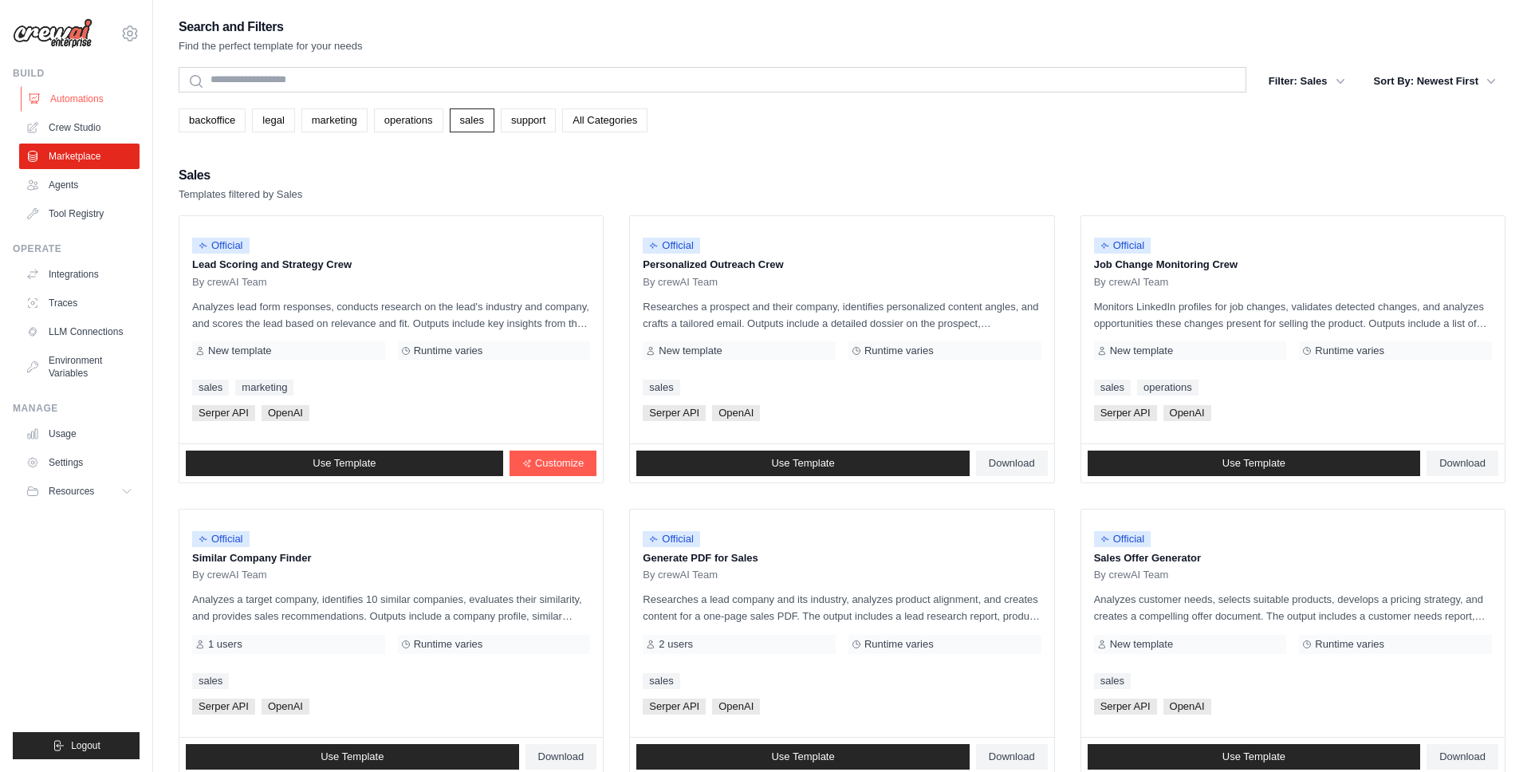
click at [73, 92] on link "Automations" at bounding box center [81, 99] width 120 height 26
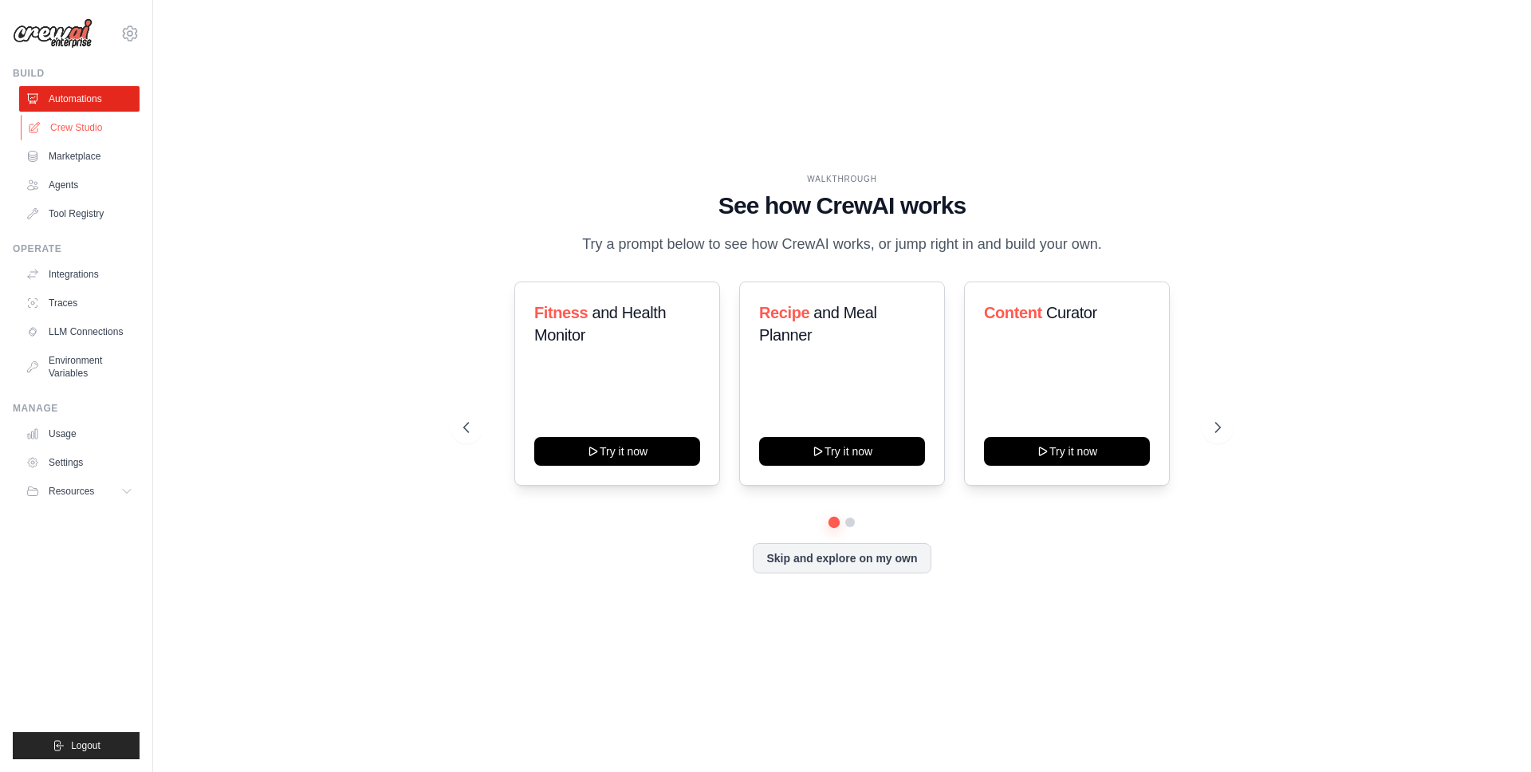
click at [45, 120] on link "Crew Studio" at bounding box center [81, 128] width 120 height 26
